Goal: Obtain resource: Download file/media

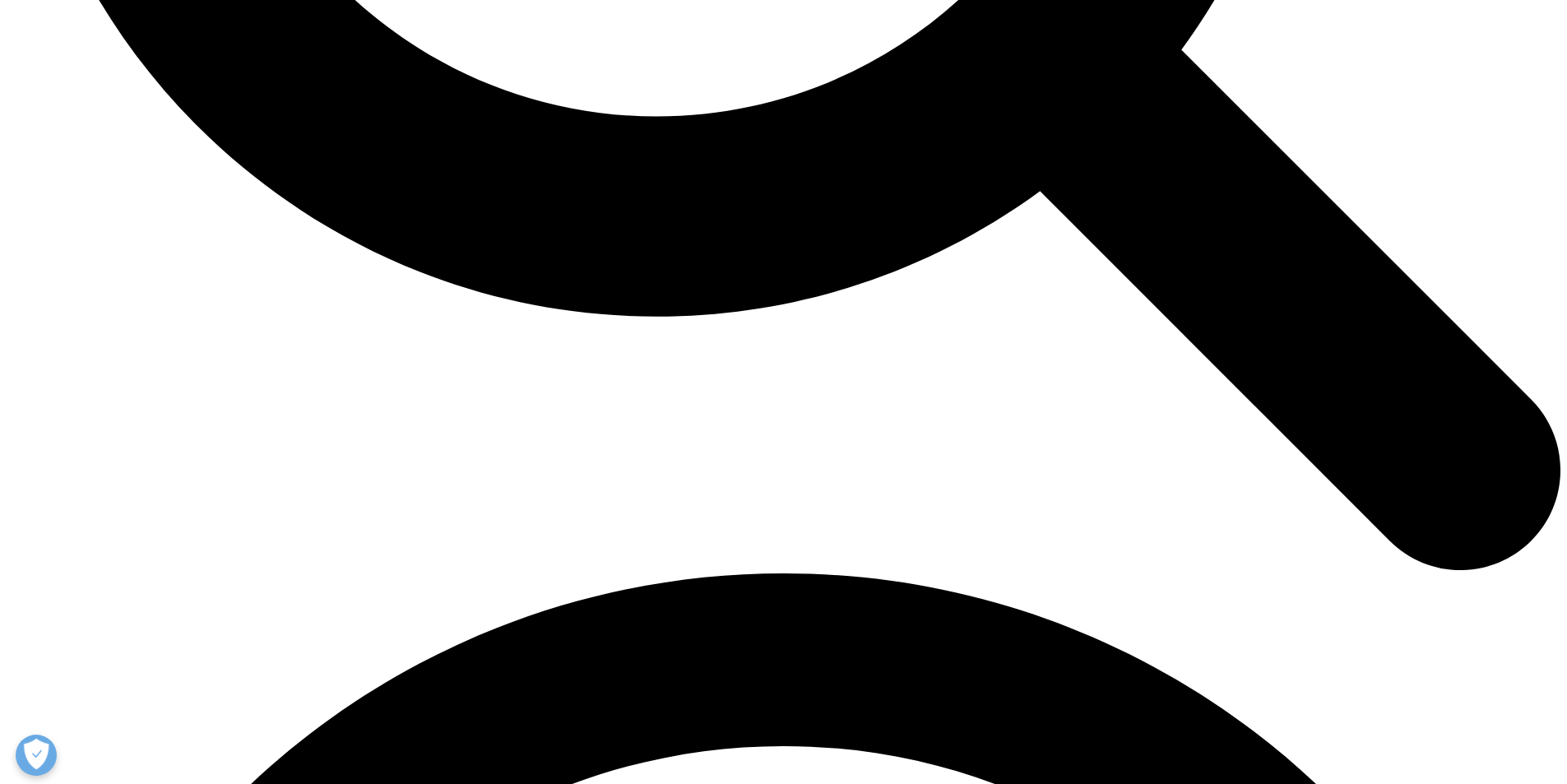
scroll to position [2795, 0]
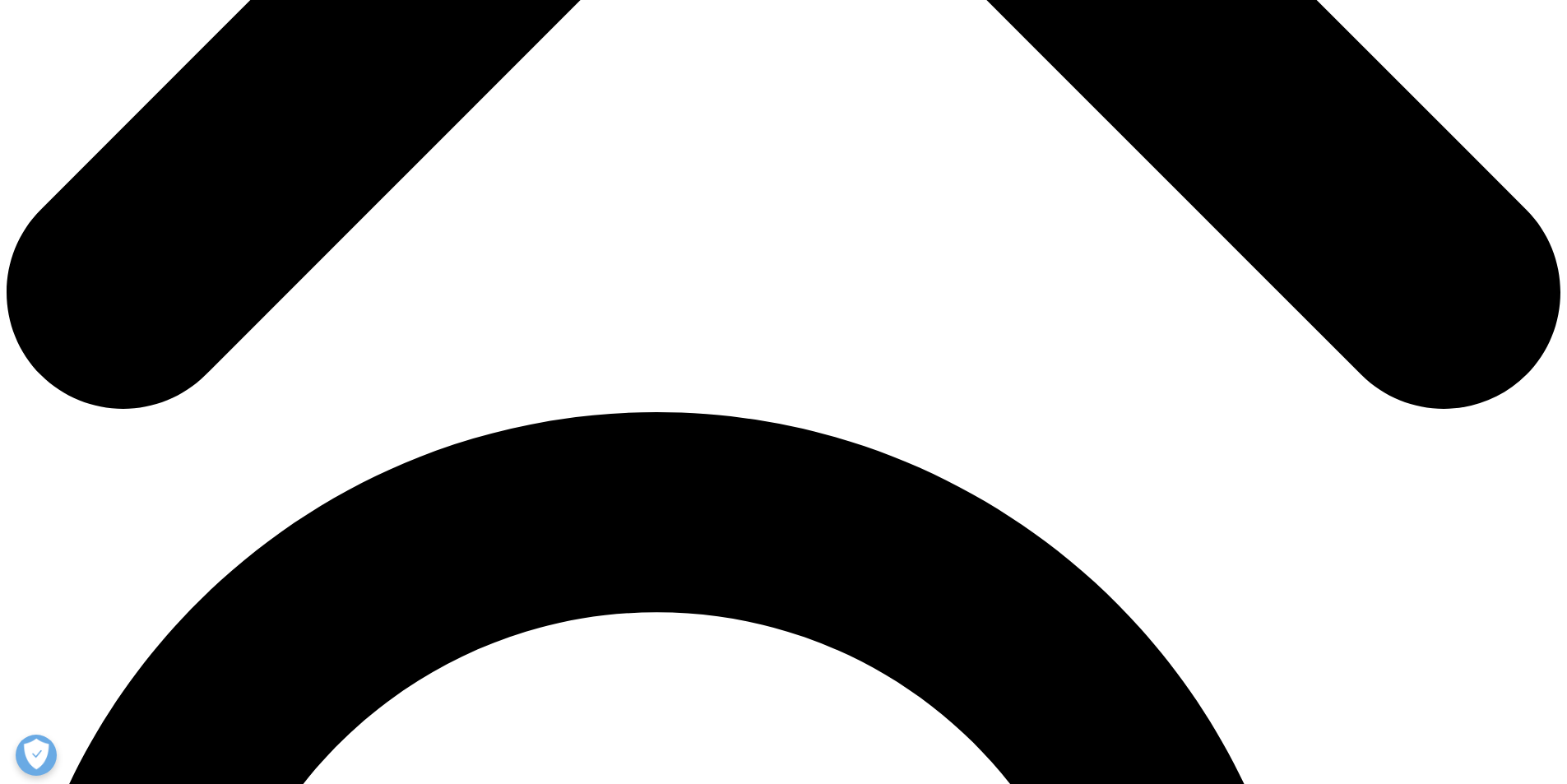
scroll to position [823, 0]
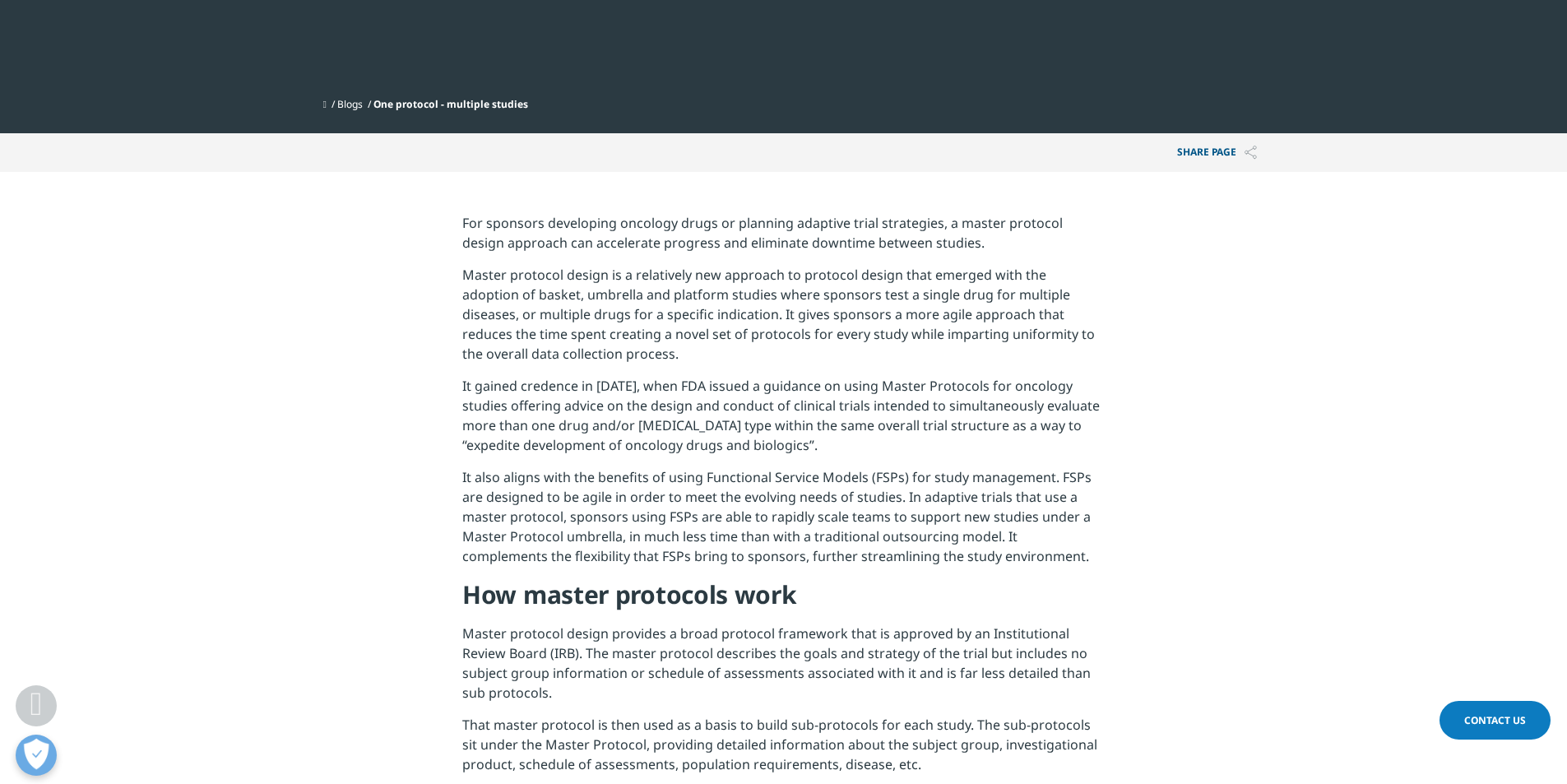
scroll to position [493, 0]
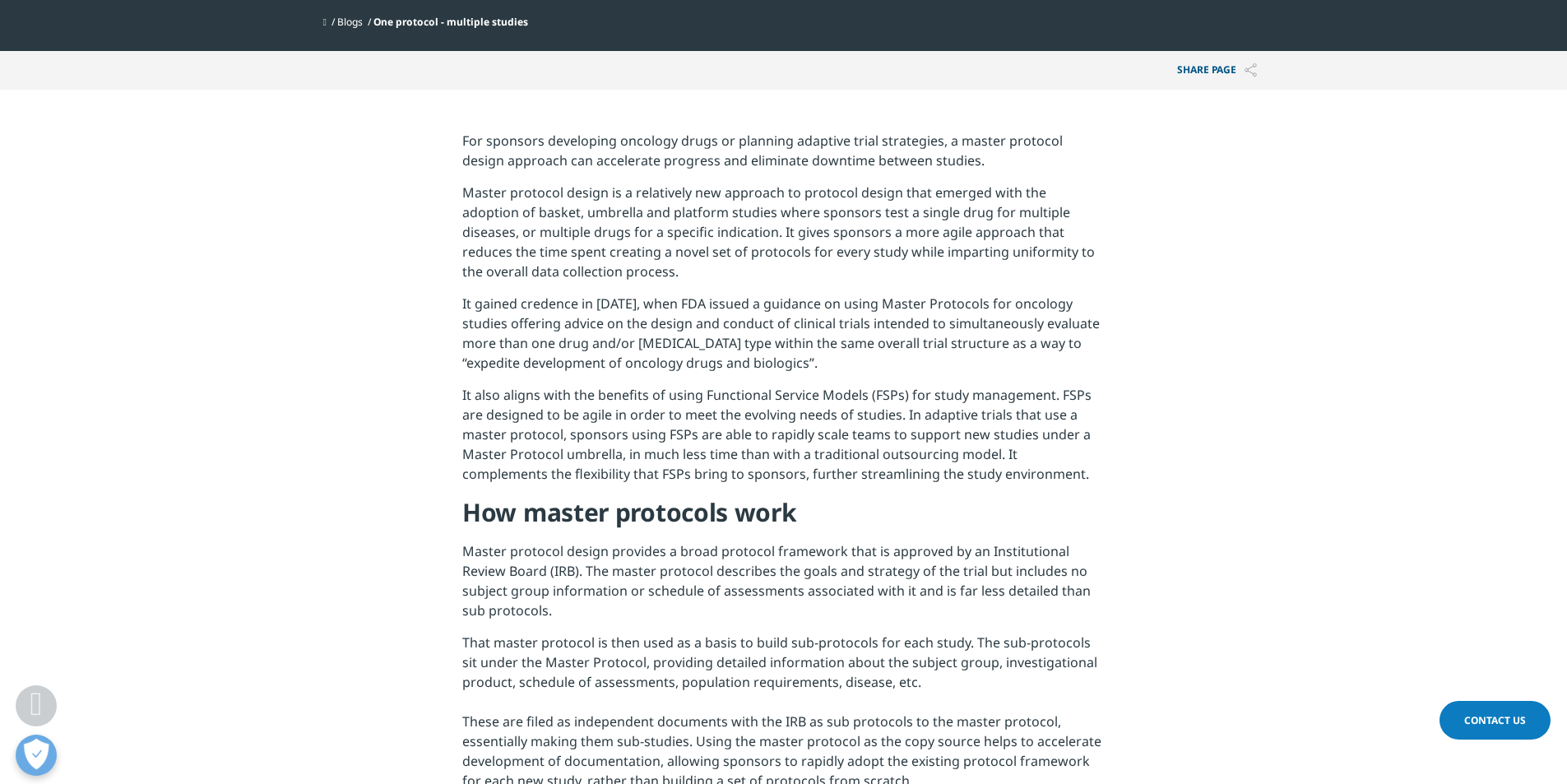
drag, startPoint x: 460, startPoint y: 187, endPoint x: 1016, endPoint y: 520, distance: 648.1
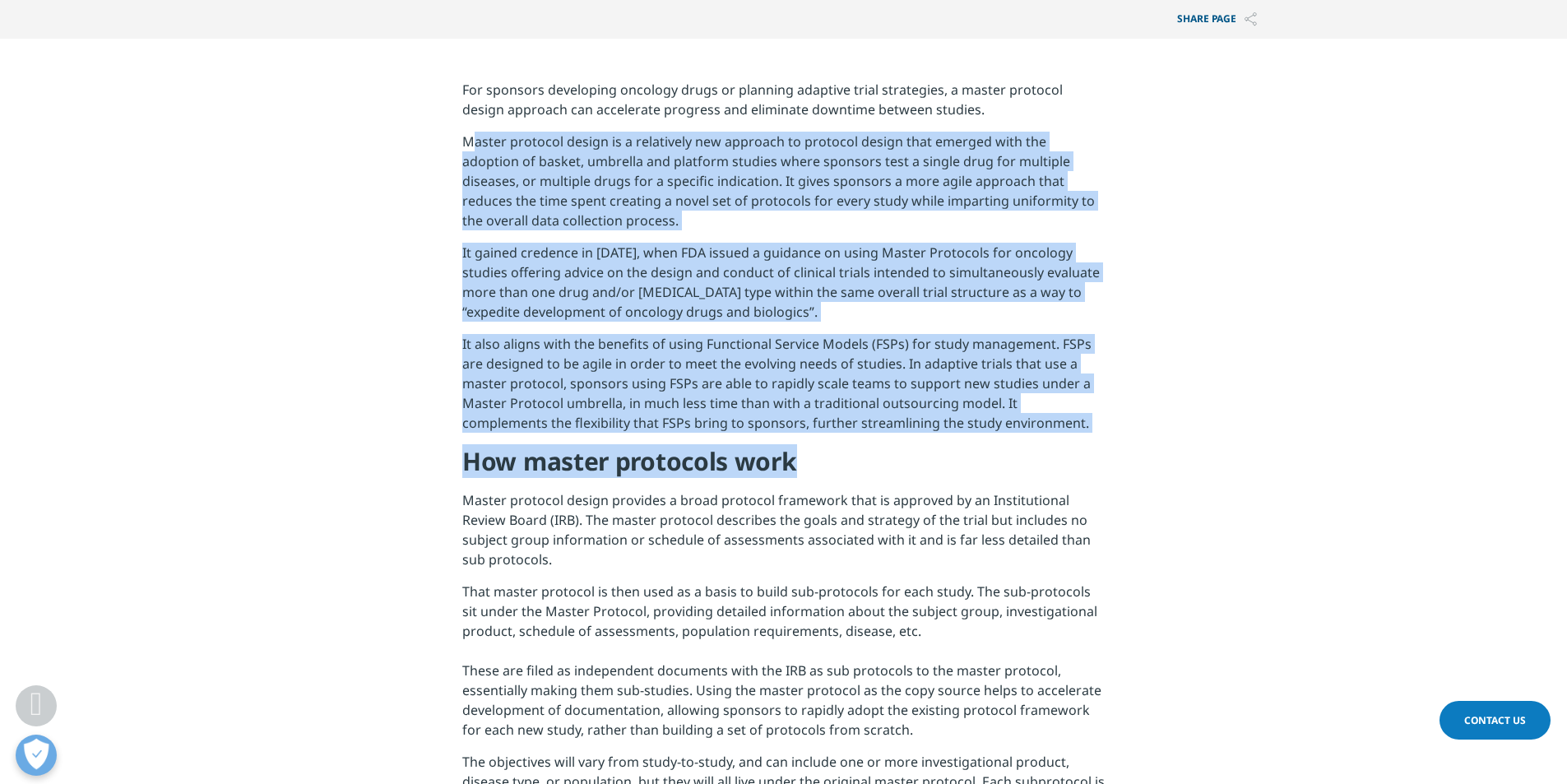
scroll to position [740, 0]
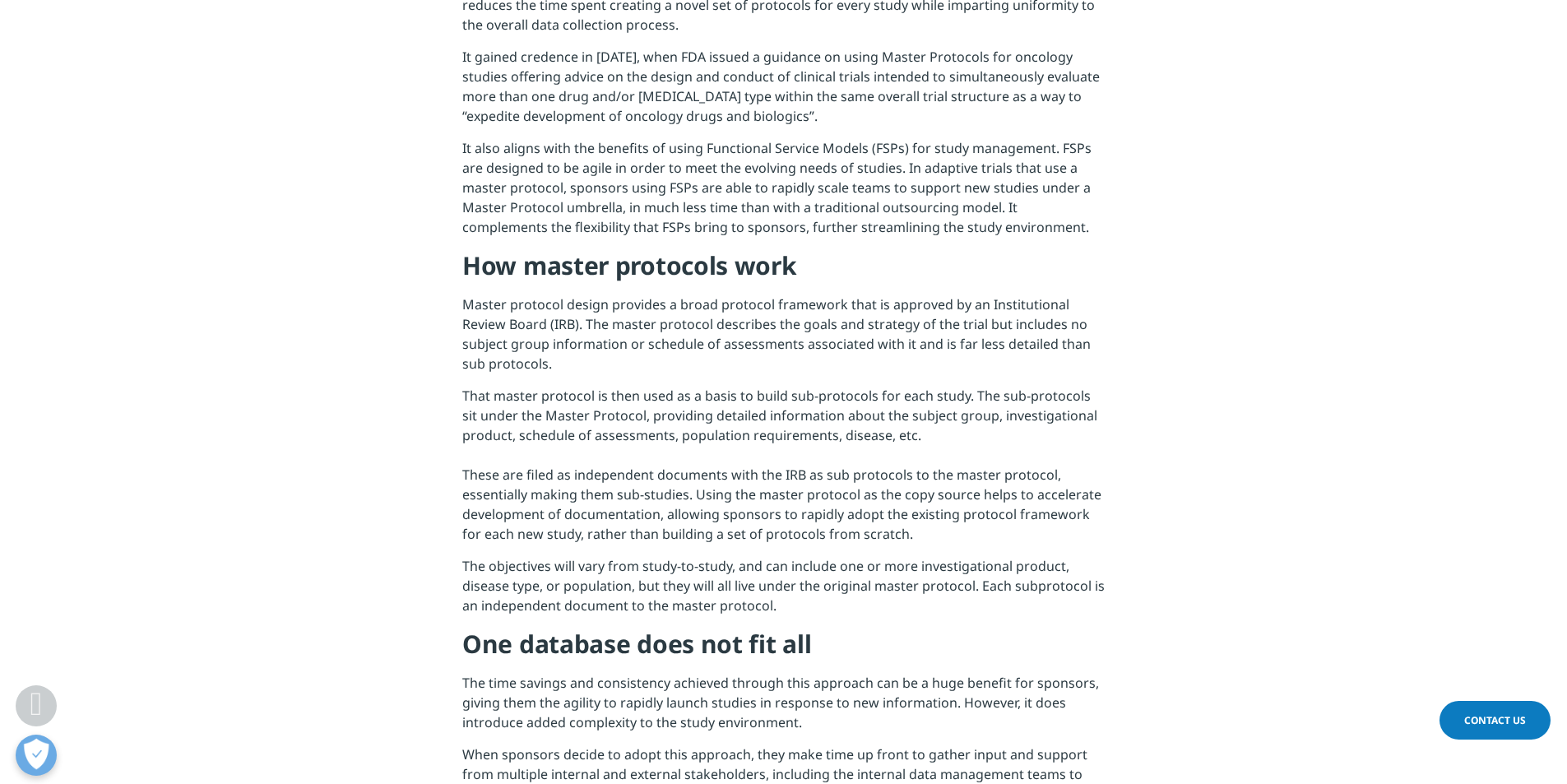
click at [811, 438] on p "That master protocol is then used as a basis to build sub-protocols for each st…" at bounding box center [784, 471] width 643 height 170
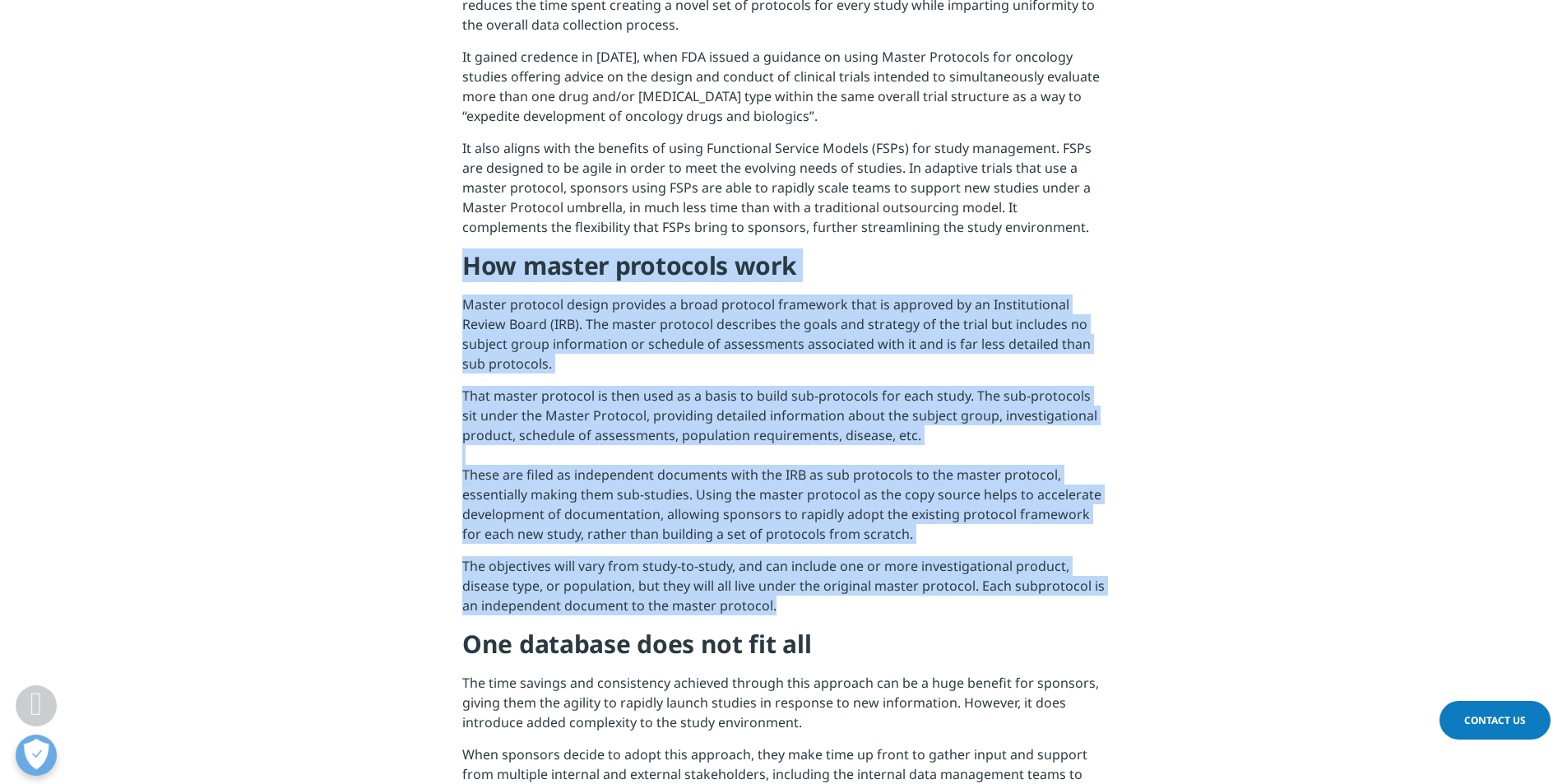
drag, startPoint x: 464, startPoint y: 269, endPoint x: 785, endPoint y: 600, distance: 461.1
click at [785, 600] on div "For sponsors developing oncology drugs or planning adaptive trial strategies, a…" at bounding box center [784, 669] width 643 height 1571
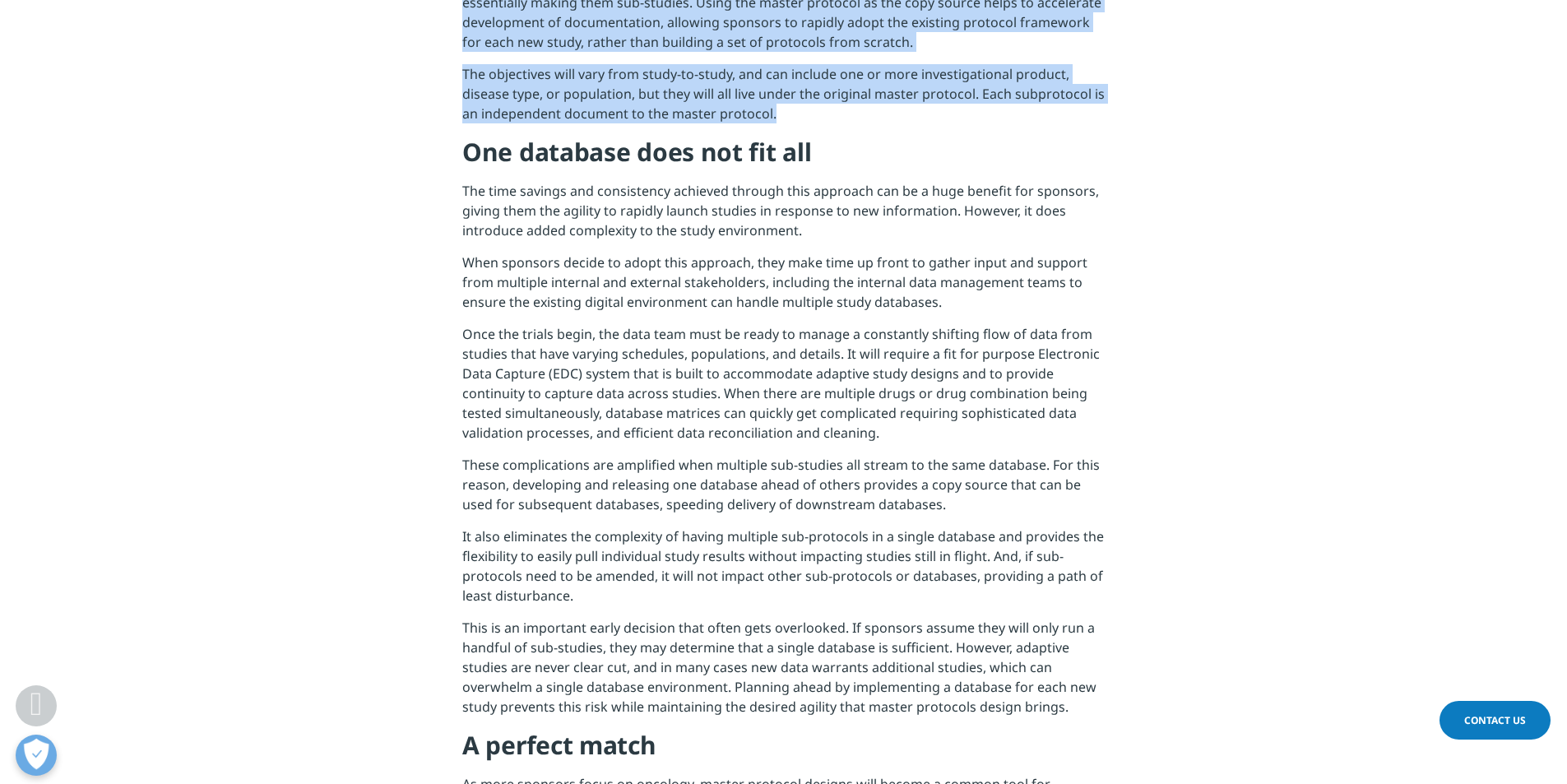
scroll to position [1233, 0]
drag, startPoint x: 462, startPoint y: 185, endPoint x: 1073, endPoint y: 722, distance: 813.4
click at [1073, 722] on section "For sponsors developing oncology drugs or planning adaptive trial strategies, a…" at bounding box center [784, 176] width 1567 height 1653
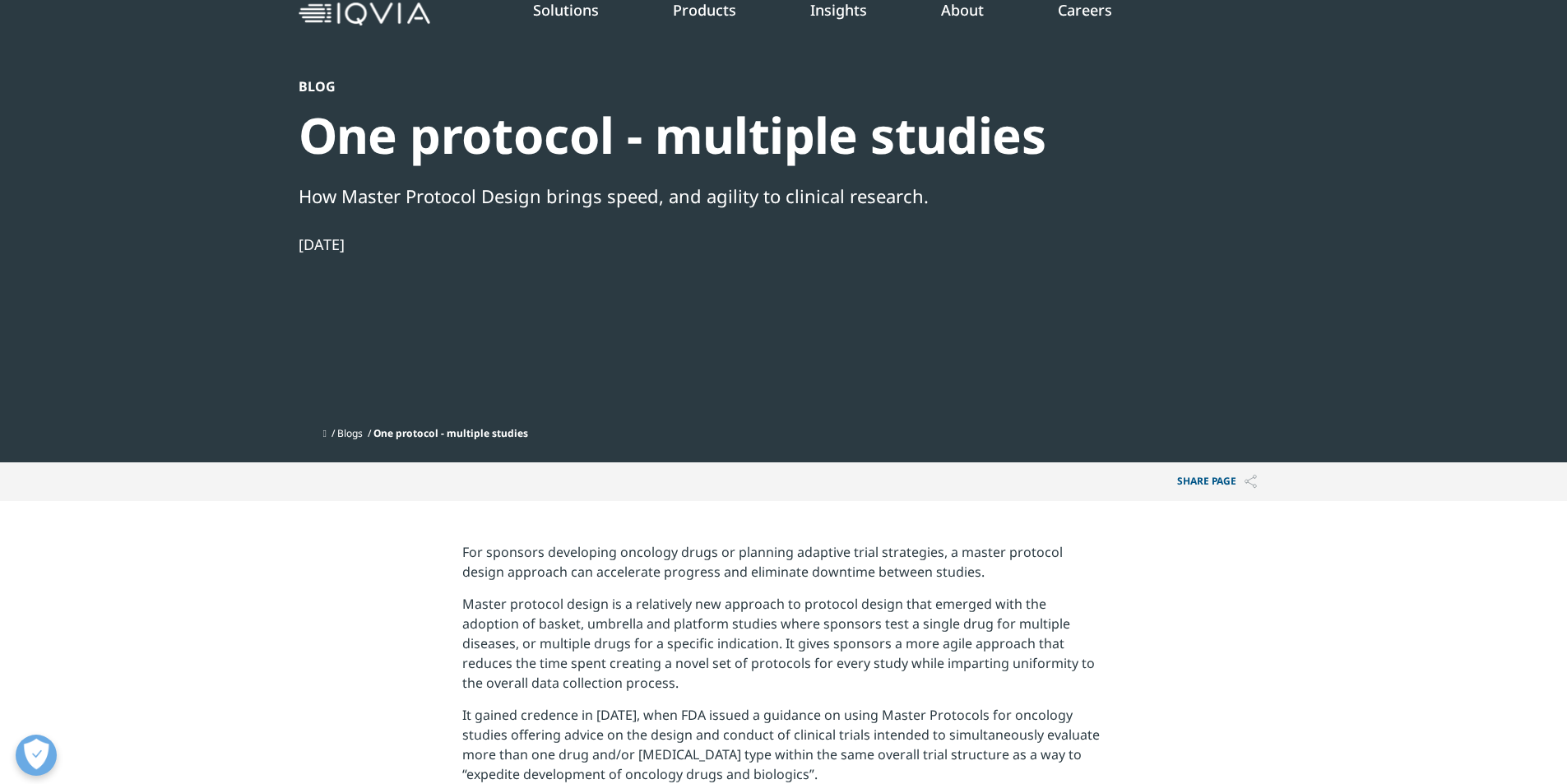
scroll to position [164, 0]
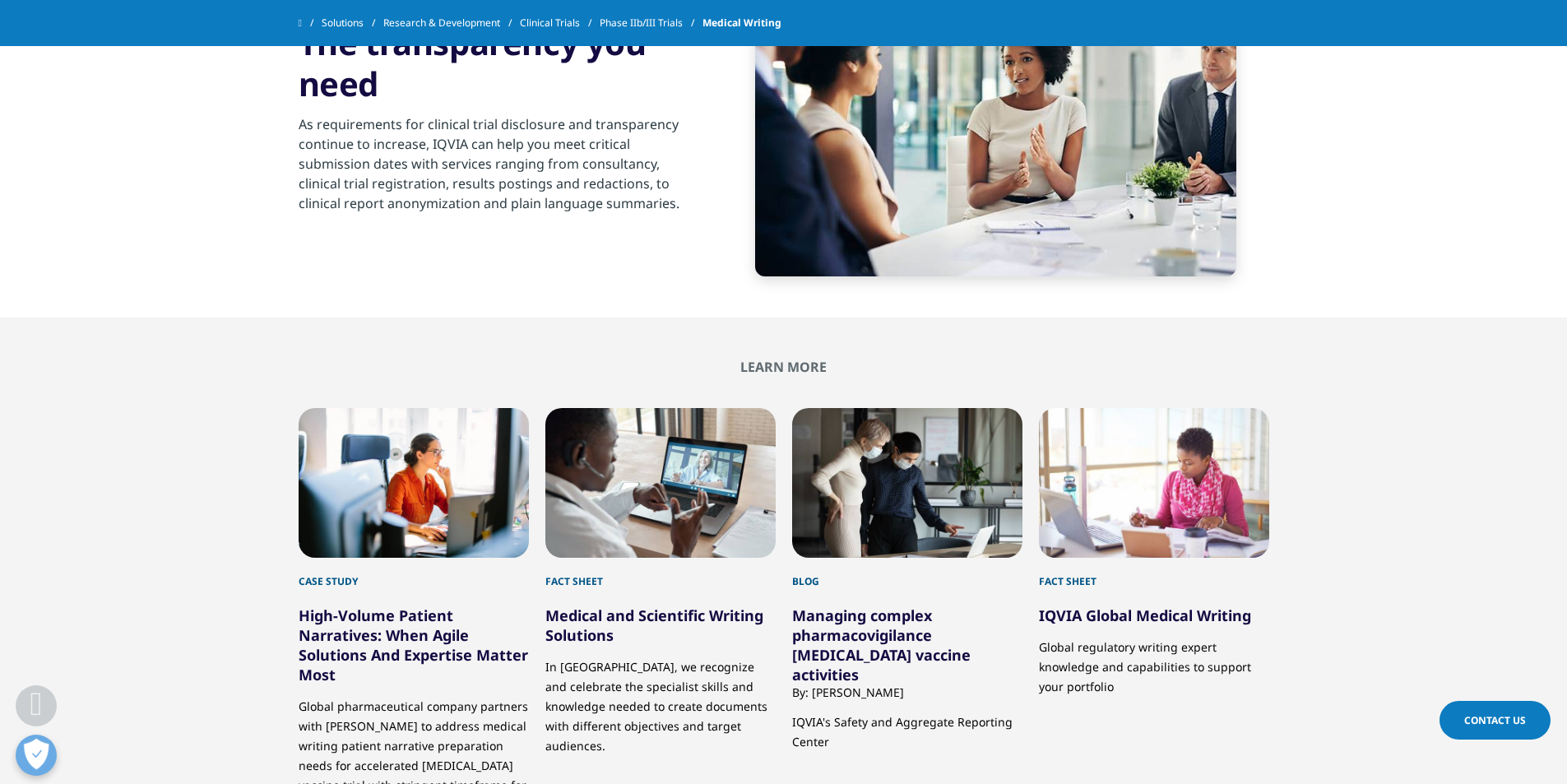
scroll to position [823, 0]
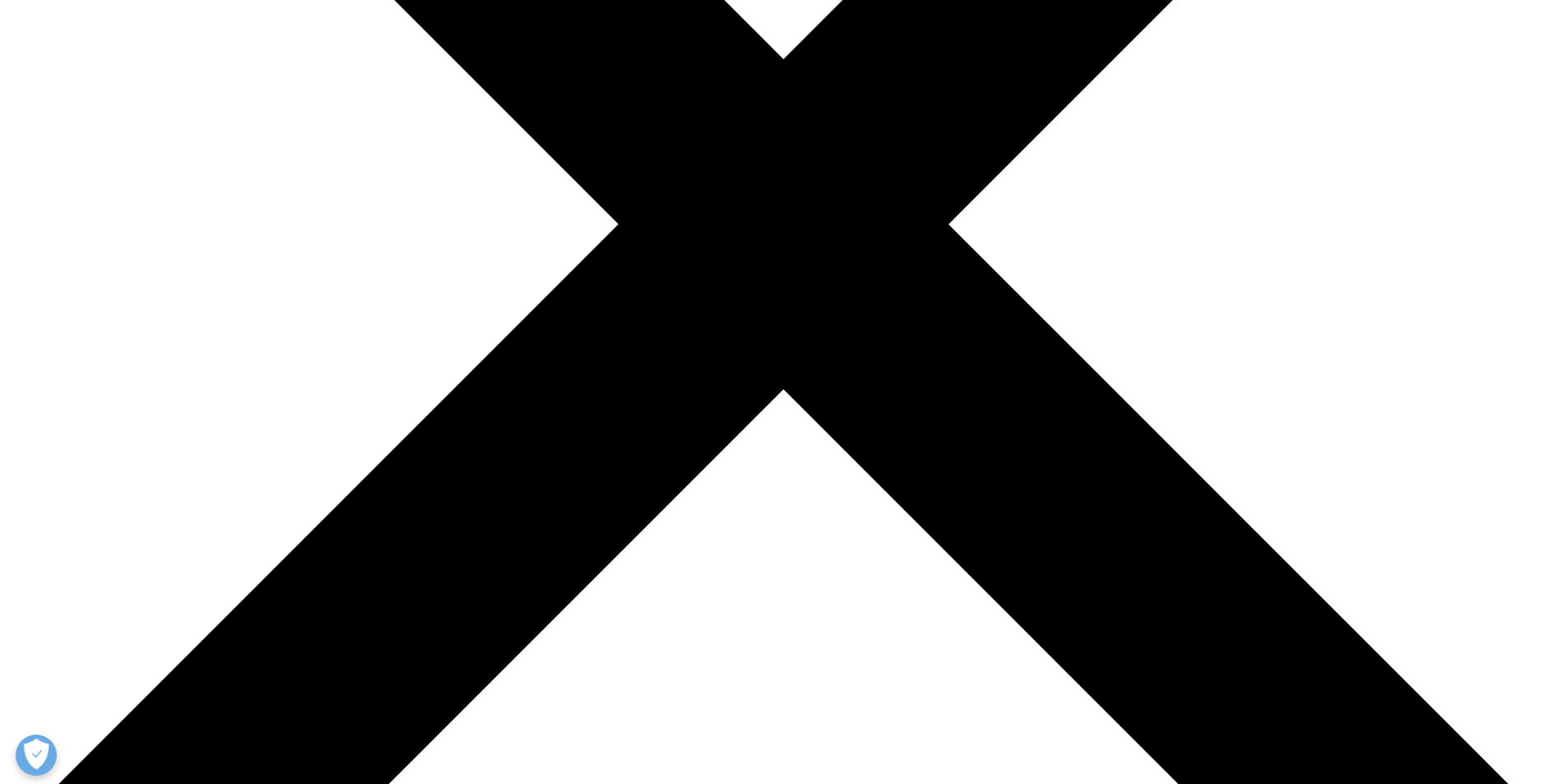
scroll to position [575, 0]
drag, startPoint x: 789, startPoint y: 202, endPoint x: 977, endPoint y: 325, distance: 224.7
drag, startPoint x: 922, startPoint y: 331, endPoint x: 784, endPoint y: 202, distance: 188.9
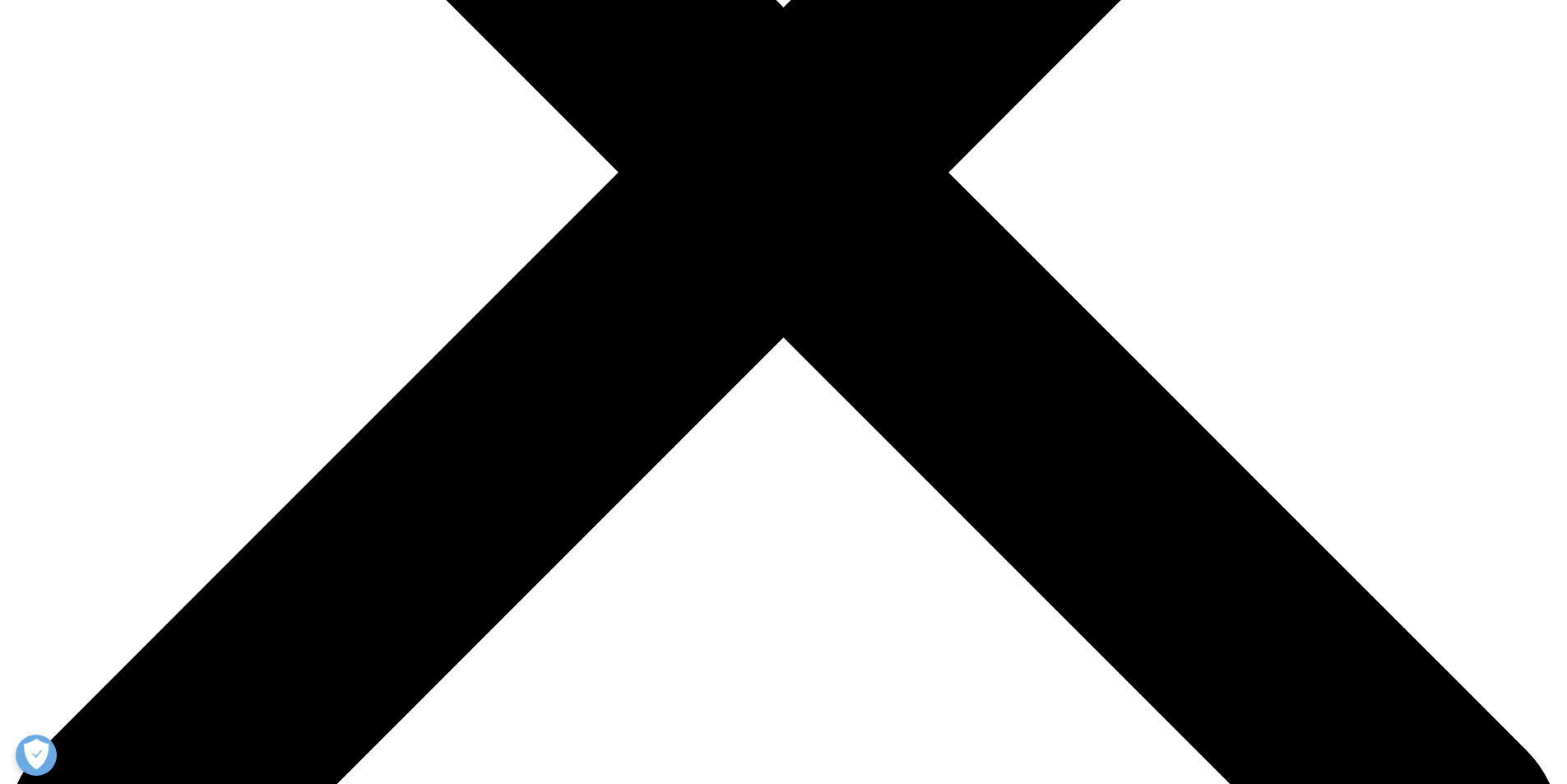
scroll to position [658, 0]
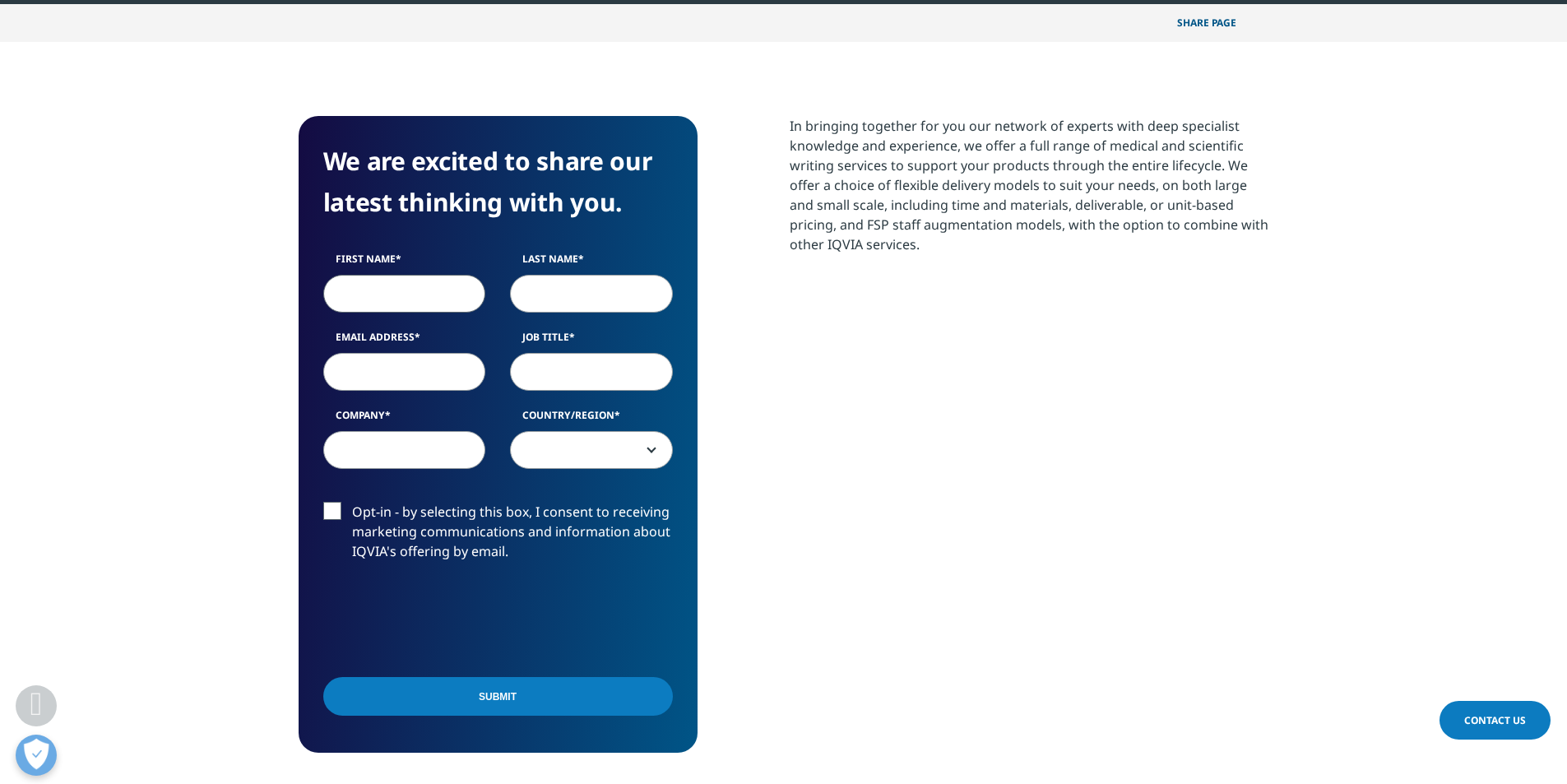
click at [358, 284] on input "First Name" at bounding box center [404, 293] width 162 height 38
type input "Thomas"
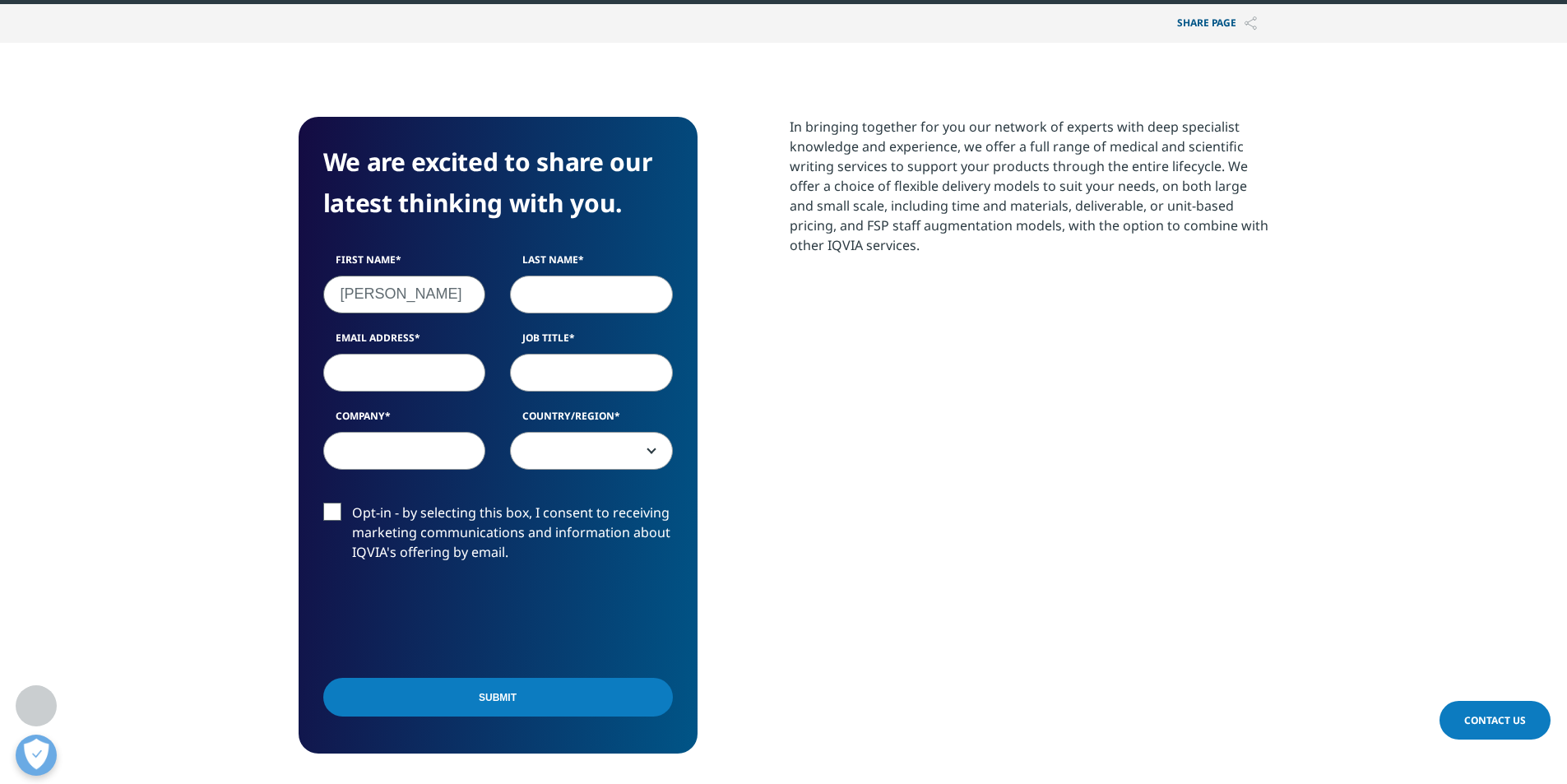
type input "Southworth"
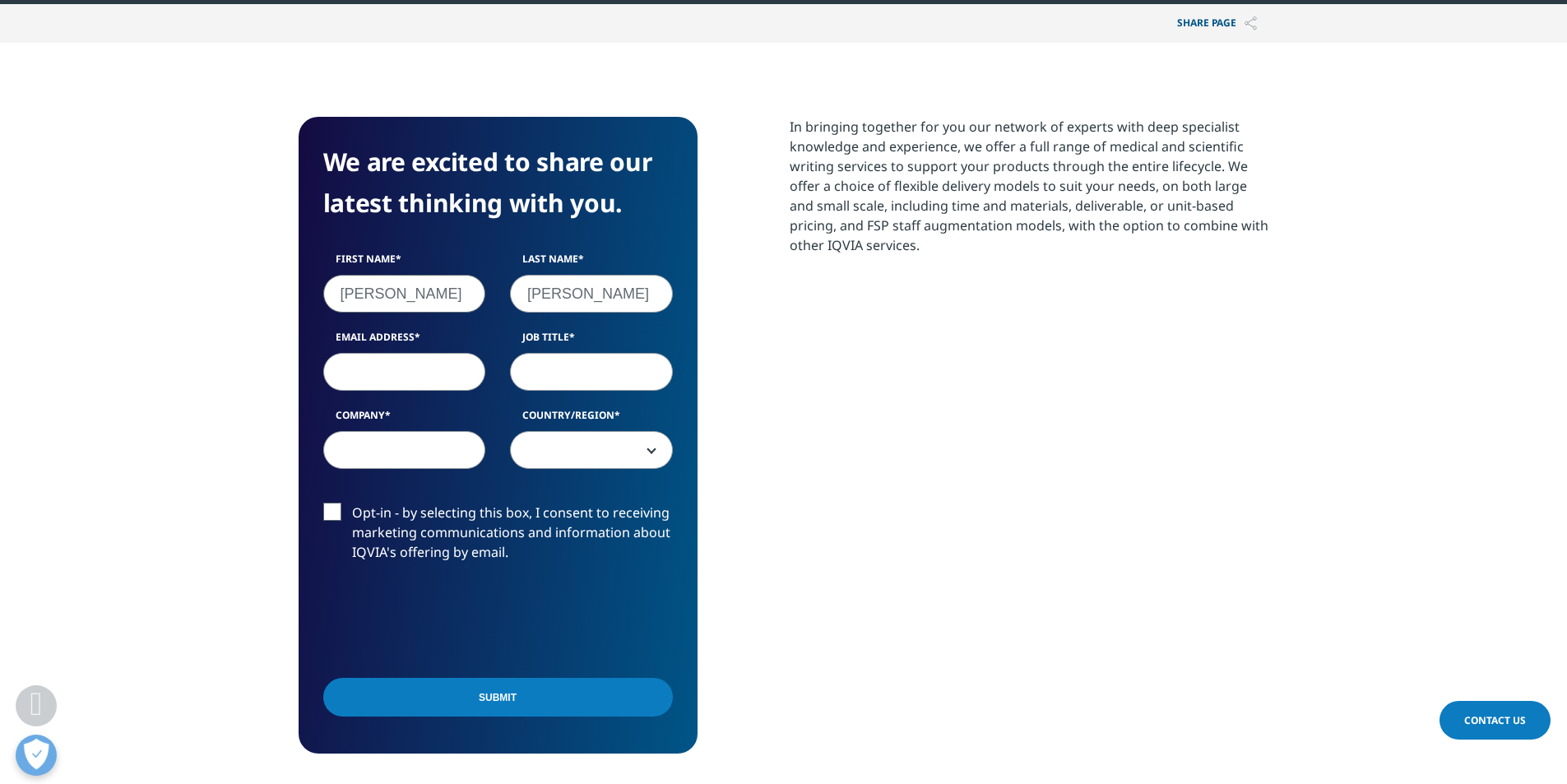
select select "[GEOGRAPHIC_DATA]"
click at [433, 370] on input "Email Address" at bounding box center [404, 371] width 162 height 38
type input "tsouthworth@meu.org.uk"
click at [576, 377] on input "Job Title" at bounding box center [591, 371] width 162 height 38
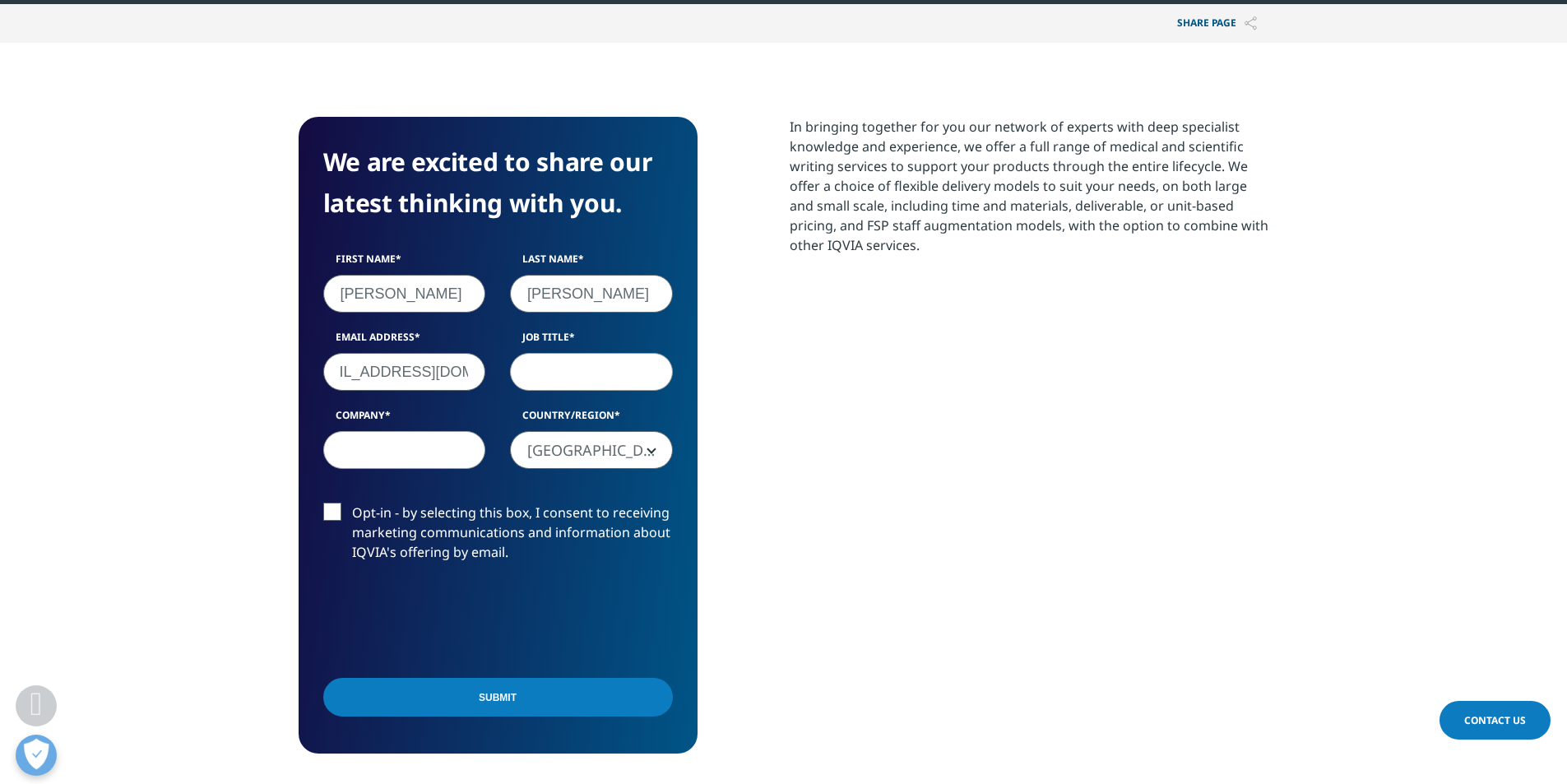
scroll to position [0, 0]
type input "medical writer"
click at [410, 440] on input "Company" at bounding box center [404, 449] width 162 height 38
type input "MEU"
click at [486, 700] on input "Submit" at bounding box center [497, 697] width 350 height 39
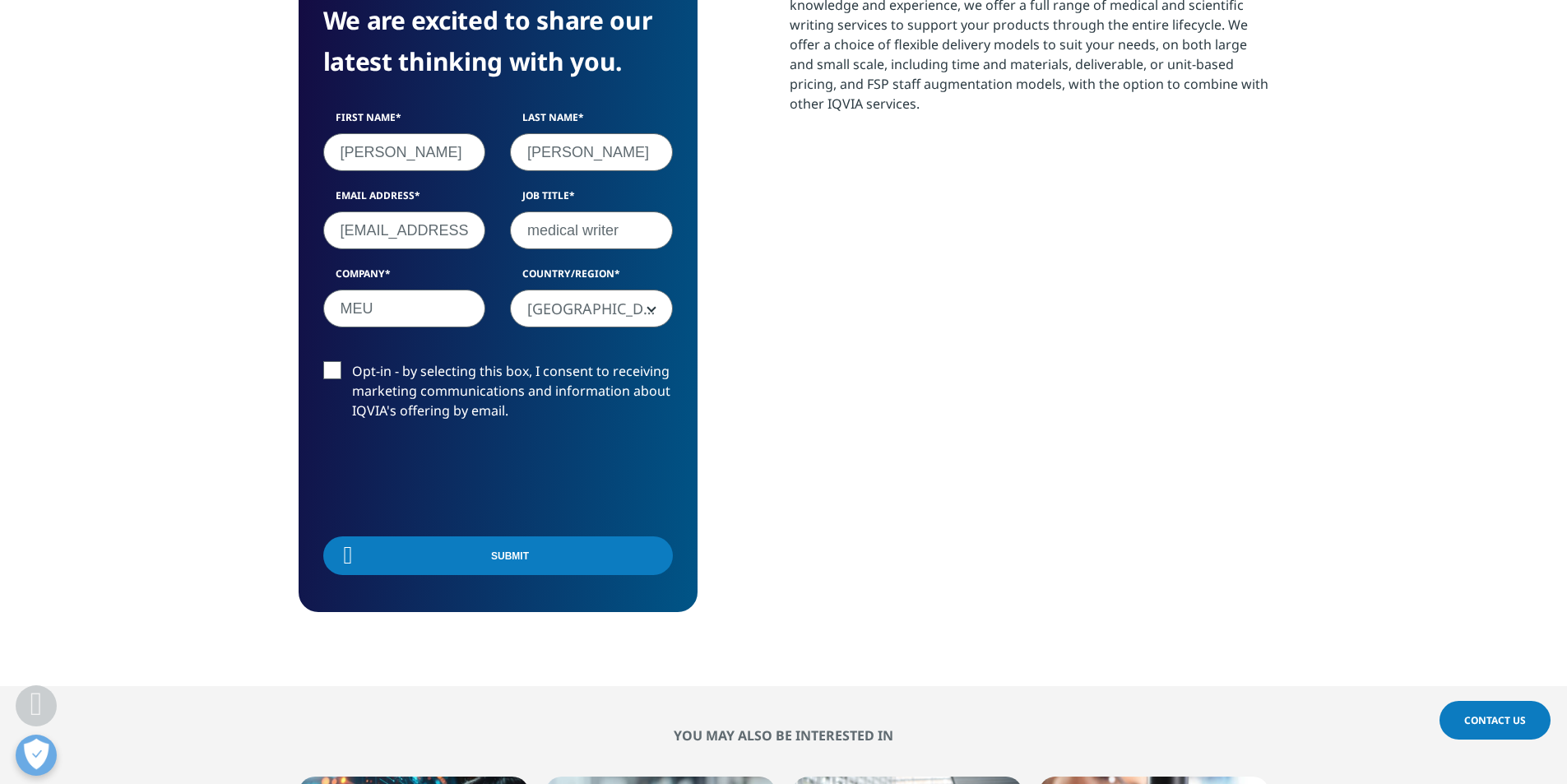
scroll to position [192, 971]
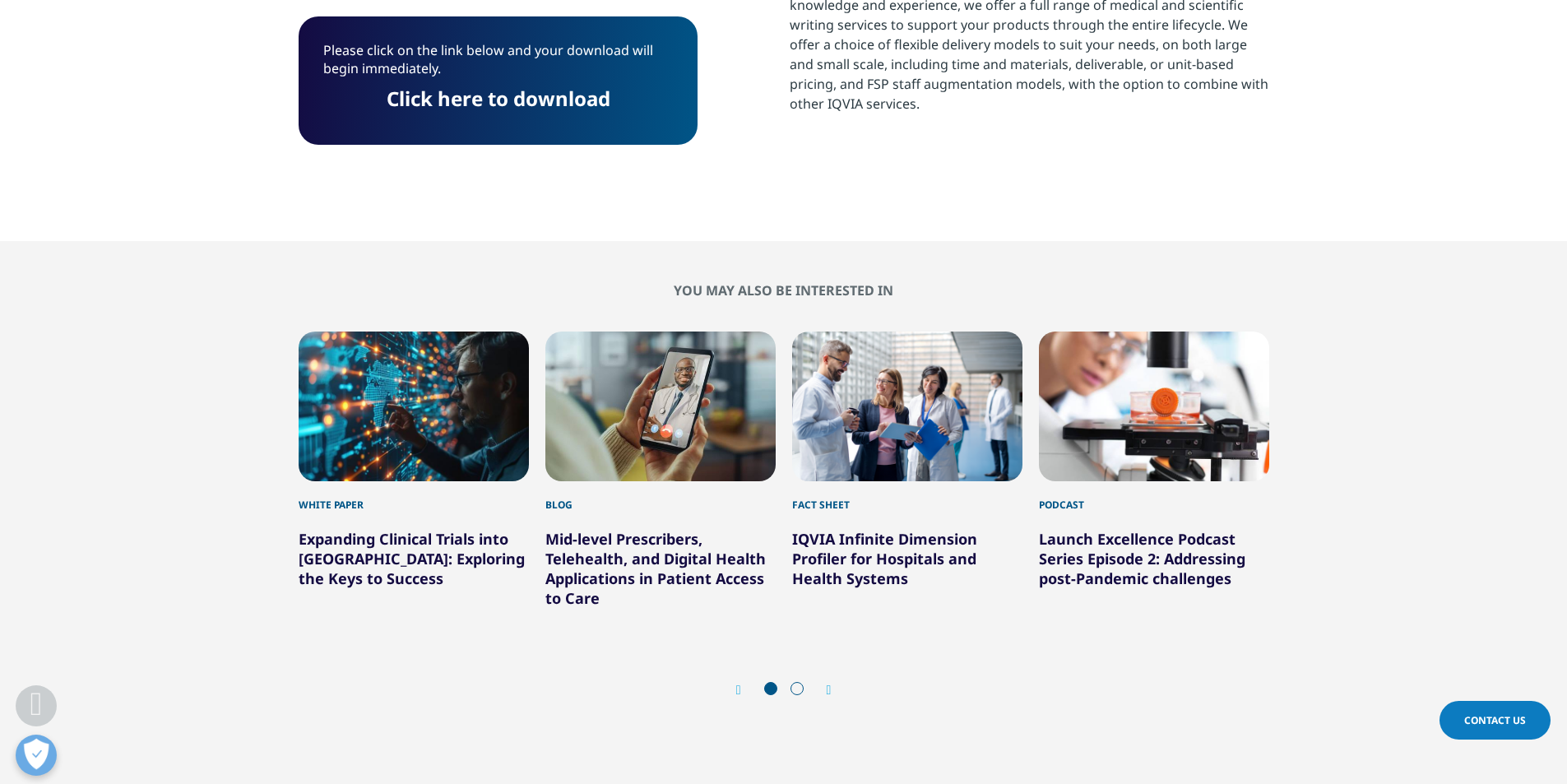
click at [477, 95] on link "Click here to download" at bounding box center [498, 98] width 224 height 27
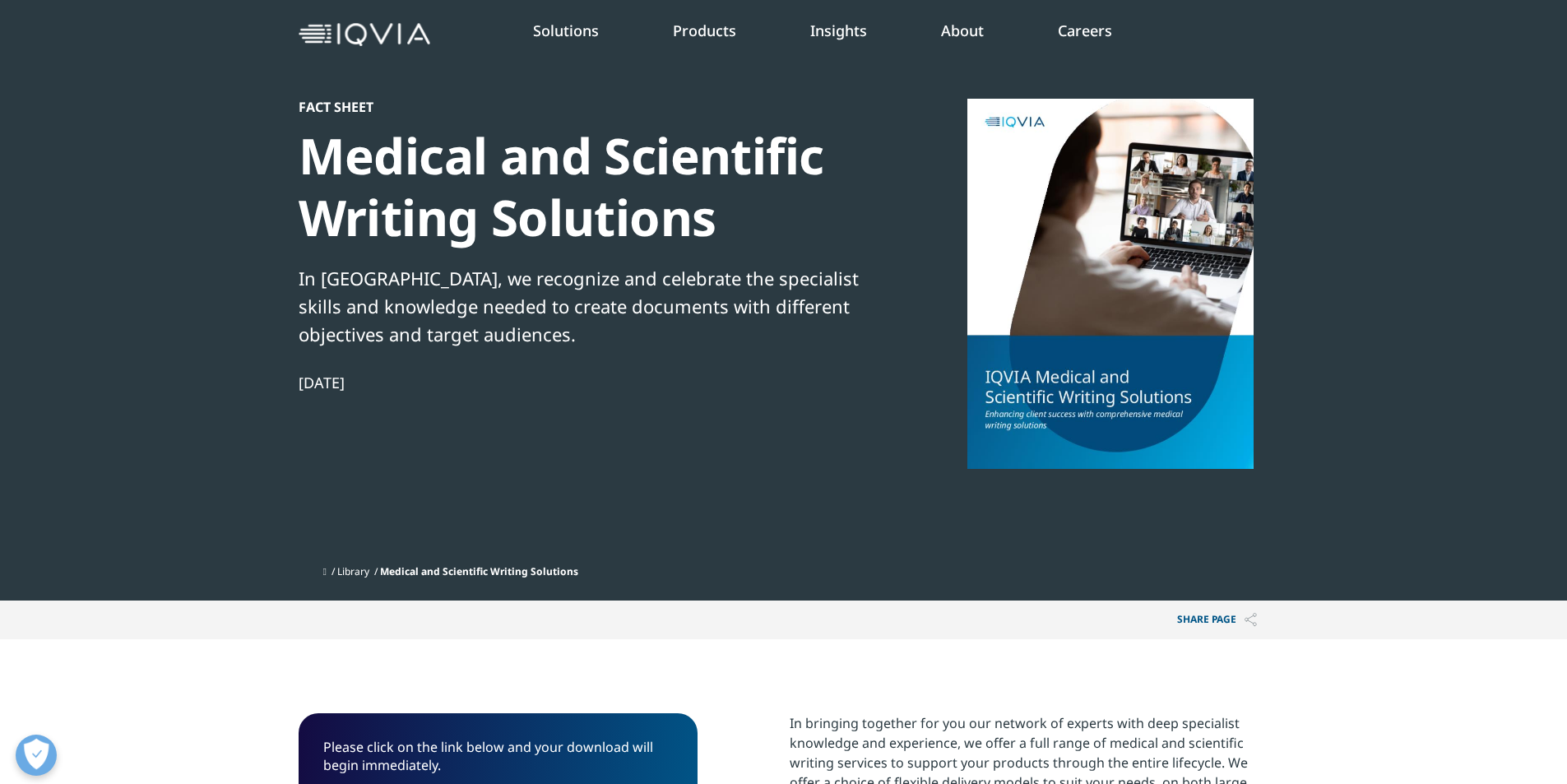
scroll to position [0, 0]
